Goal: Information Seeking & Learning: Learn about a topic

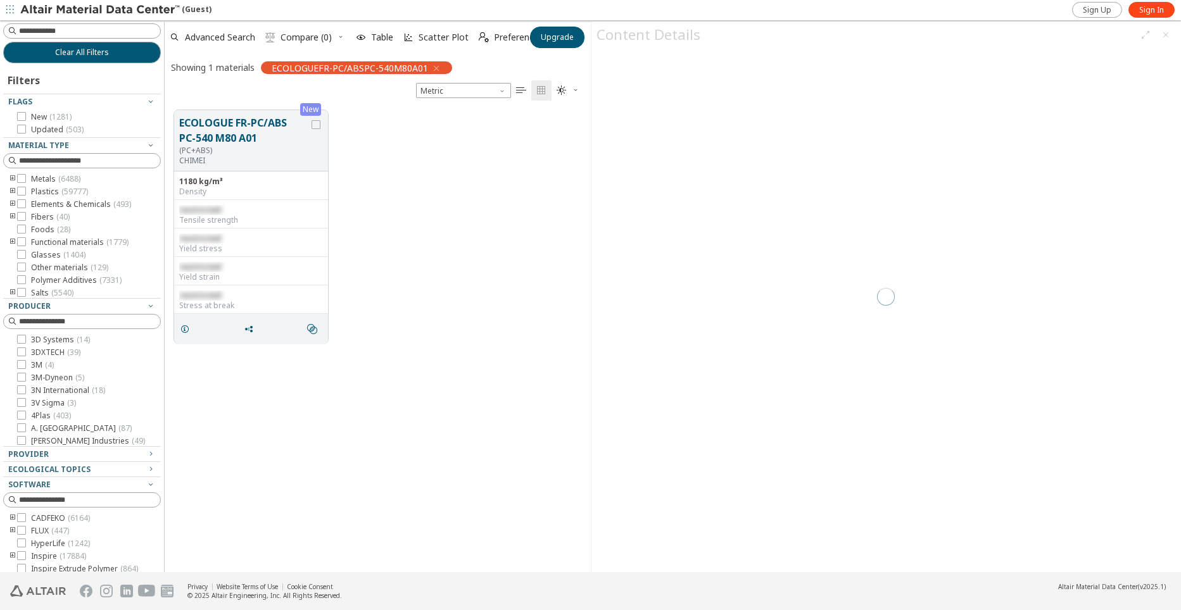
scroll to position [462, 416]
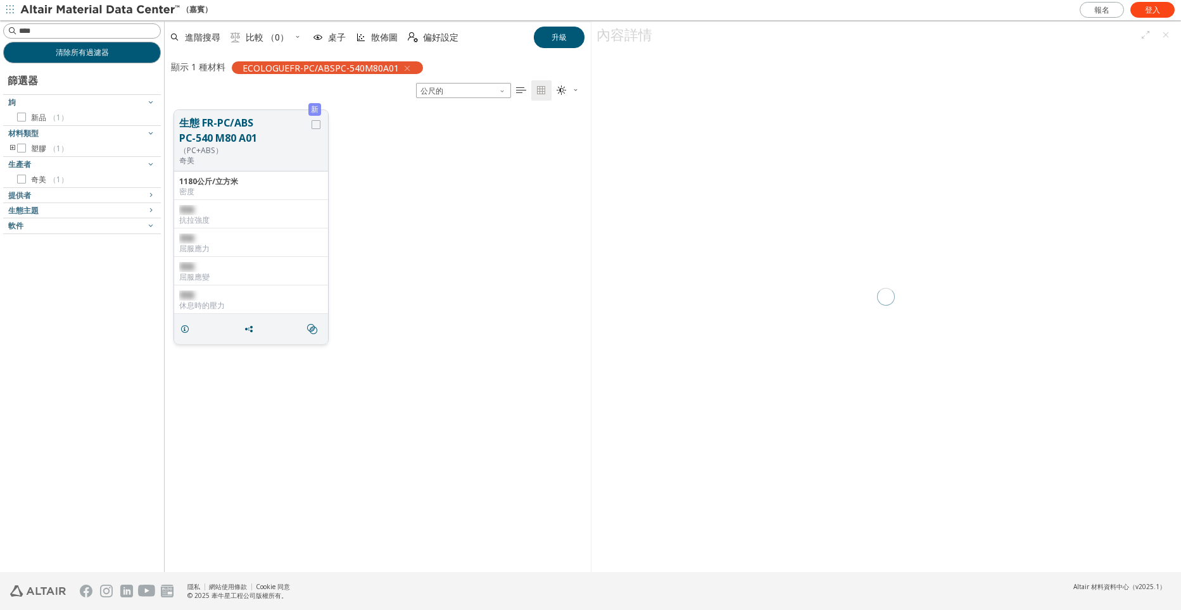
click at [200, 217] on div "抗拉強度" at bounding box center [251, 220] width 144 height 10
drag, startPoint x: 206, startPoint y: 240, endPoint x: 212, endPoint y: 245, distance: 7.6
click at [208, 241] on div "受限" at bounding box center [251, 239] width 144 height 10
click at [216, 278] on div "屈服應變" at bounding box center [251, 277] width 144 height 10
click at [186, 330] on icon "網格" at bounding box center [185, 329] width 10 height 10
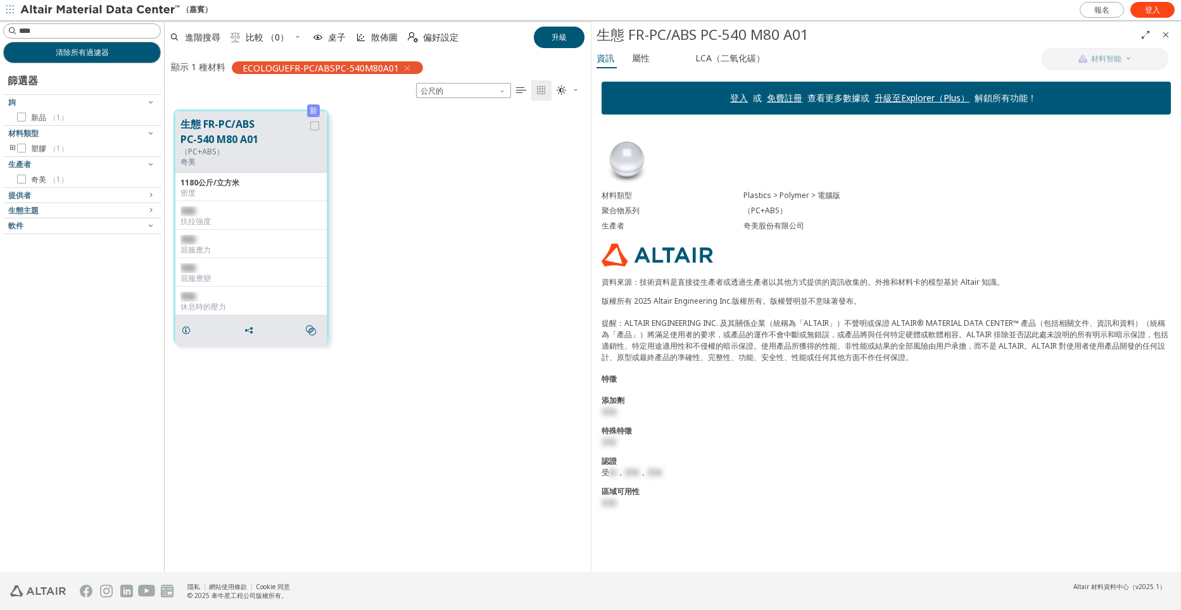
click at [790, 99] on link "免費註冊" at bounding box center [784, 98] width 35 height 12
